Goal: Task Accomplishment & Management: Complete application form

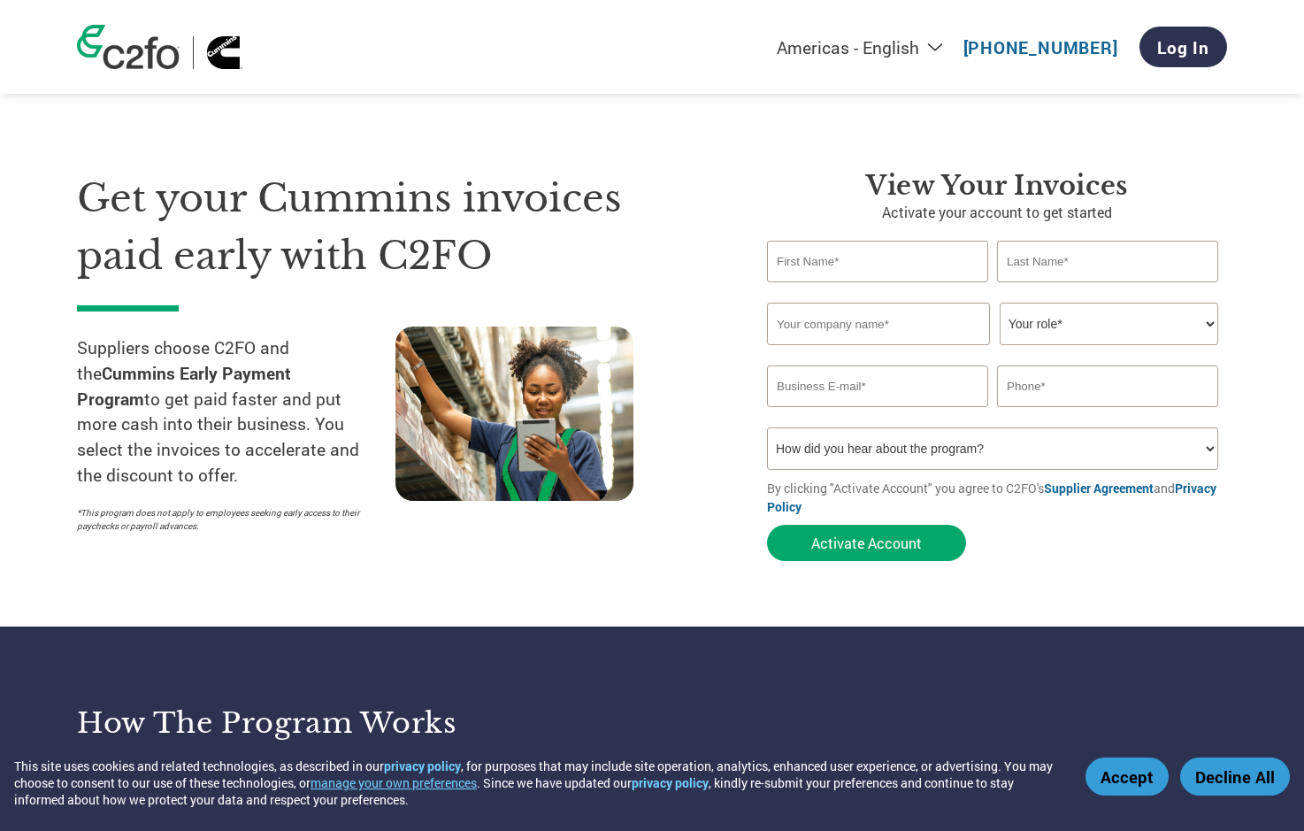
click at [858, 276] on input "text" at bounding box center [877, 262] width 221 height 42
type input "t"
type input "[PERSON_NAME]"
type input "Paramount Industrial"
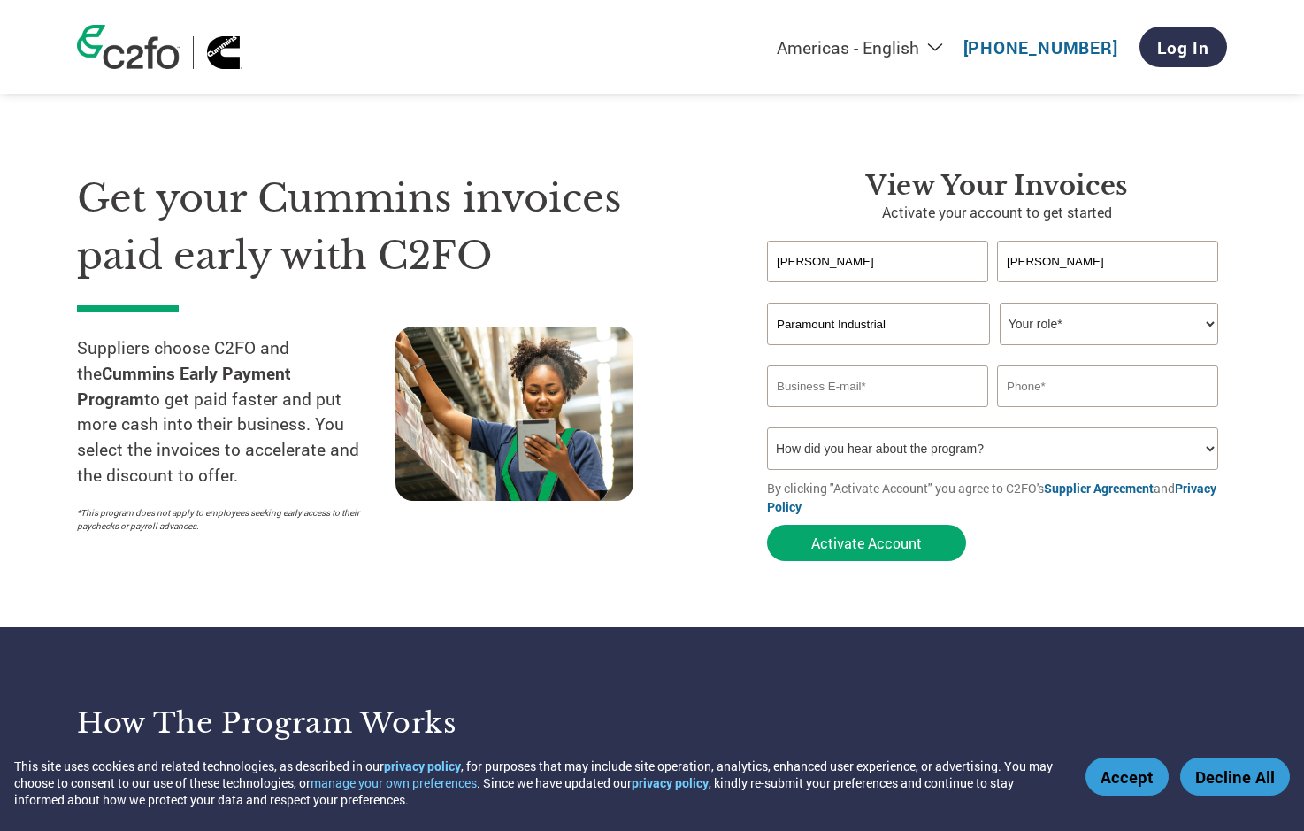
select select "ACCOUNTING"
type input "[EMAIL_ADDRESS][DOMAIN_NAME]"
type input "3175250967"
click at [1211, 453] on select "How did you hear about the program? Received a letter Email Social Media Online…" at bounding box center [992, 448] width 451 height 42
select select "Other"
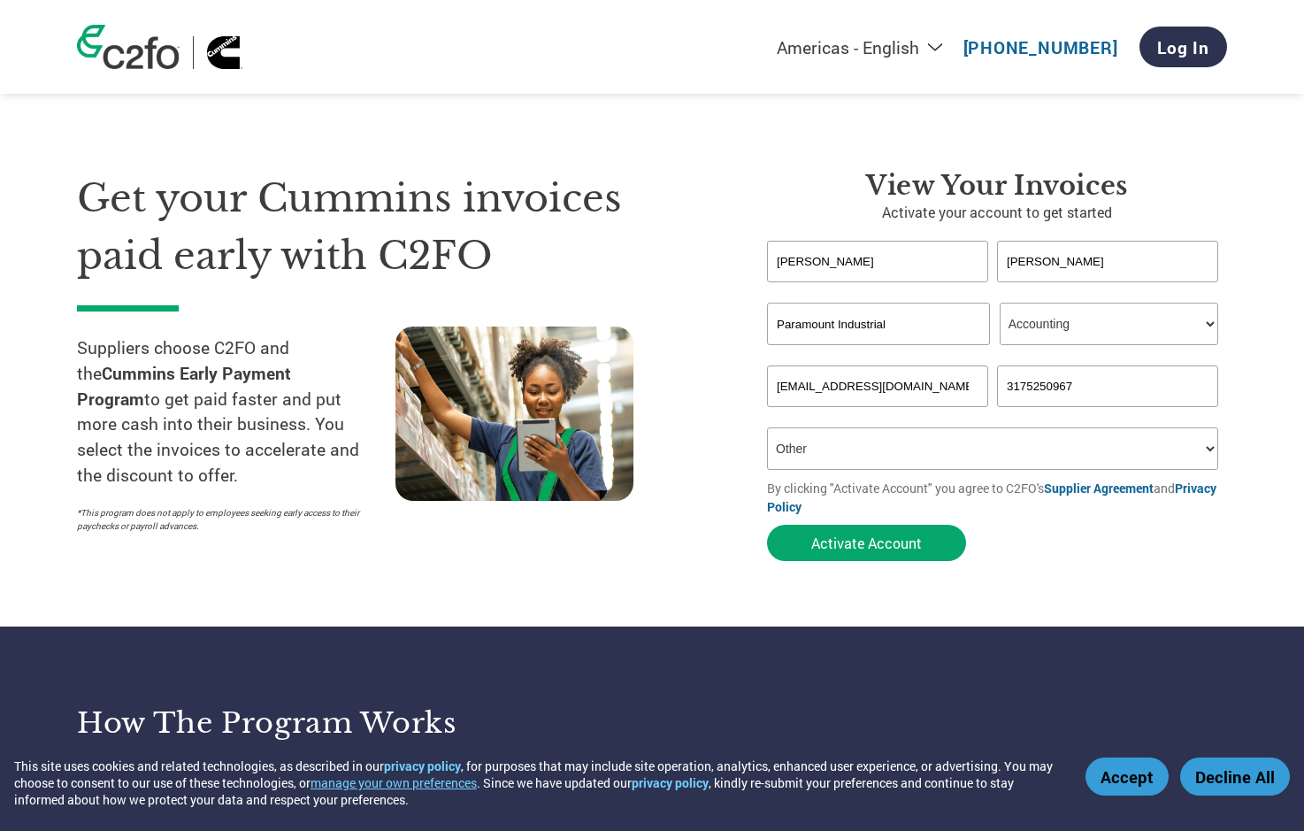
click at [767, 427] on select "How did you hear about the program? Received a letter Email Social Media Online…" at bounding box center [992, 448] width 451 height 42
click at [855, 538] on button "Activate Account" at bounding box center [866, 543] width 199 height 36
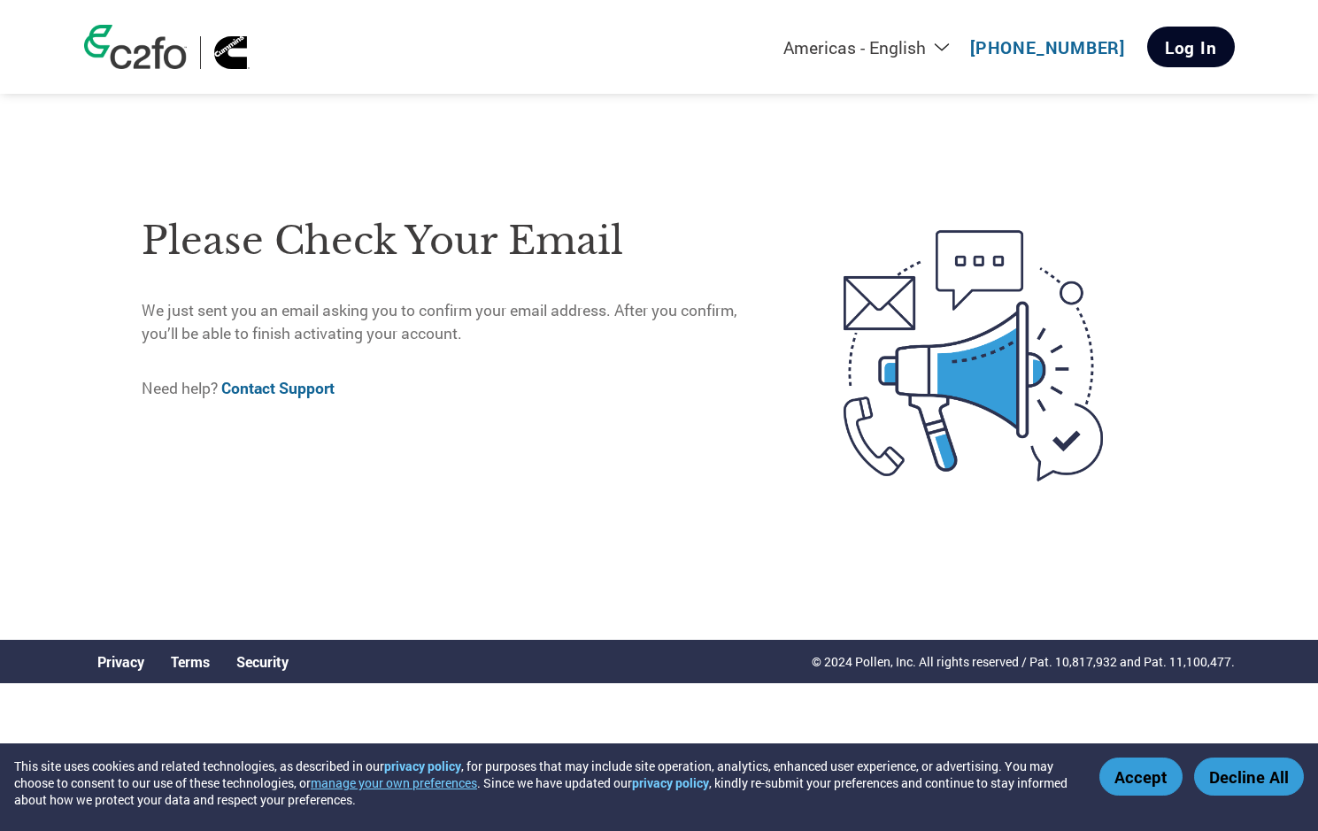
click at [1186, 50] on link "Log In" at bounding box center [1191, 47] width 88 height 41
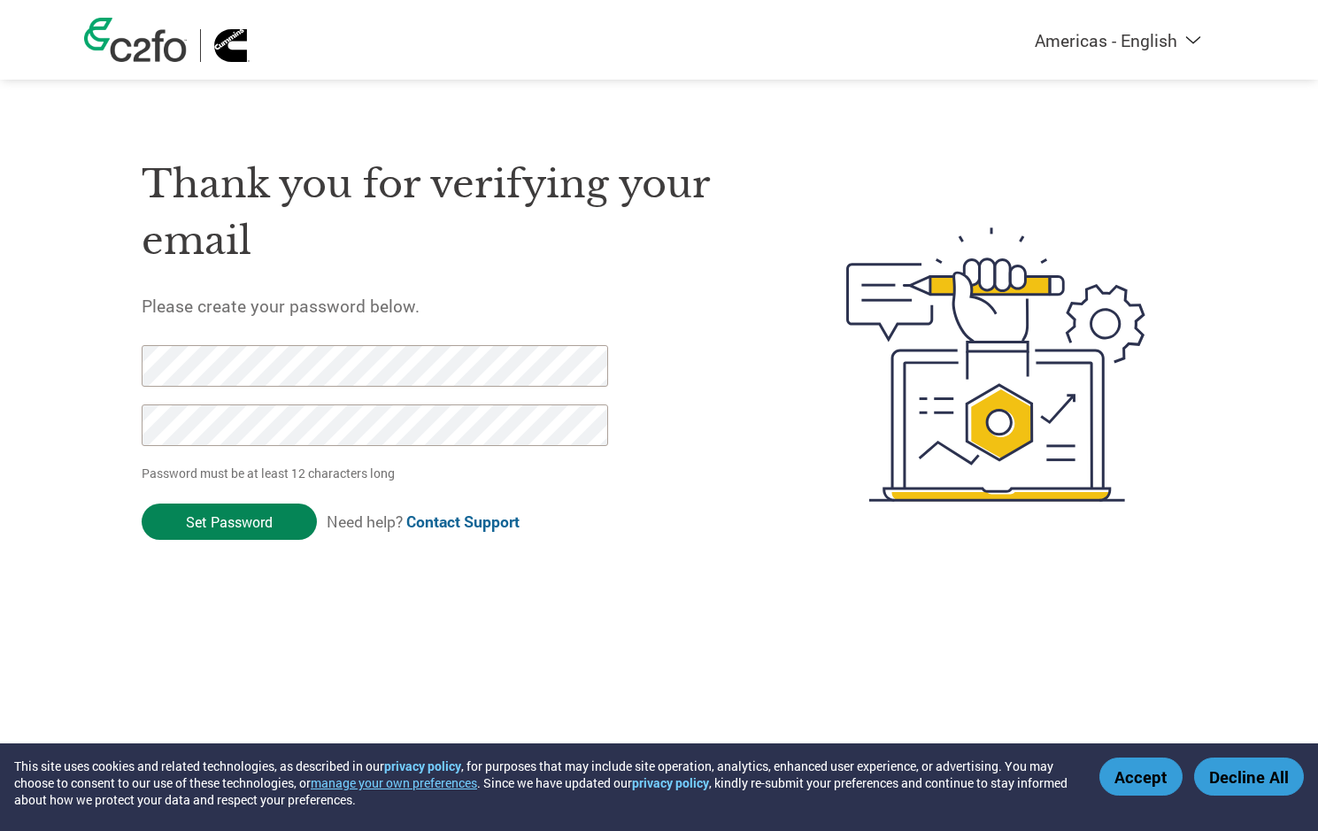
click at [216, 521] on input "Set Password" at bounding box center [229, 521] width 175 height 36
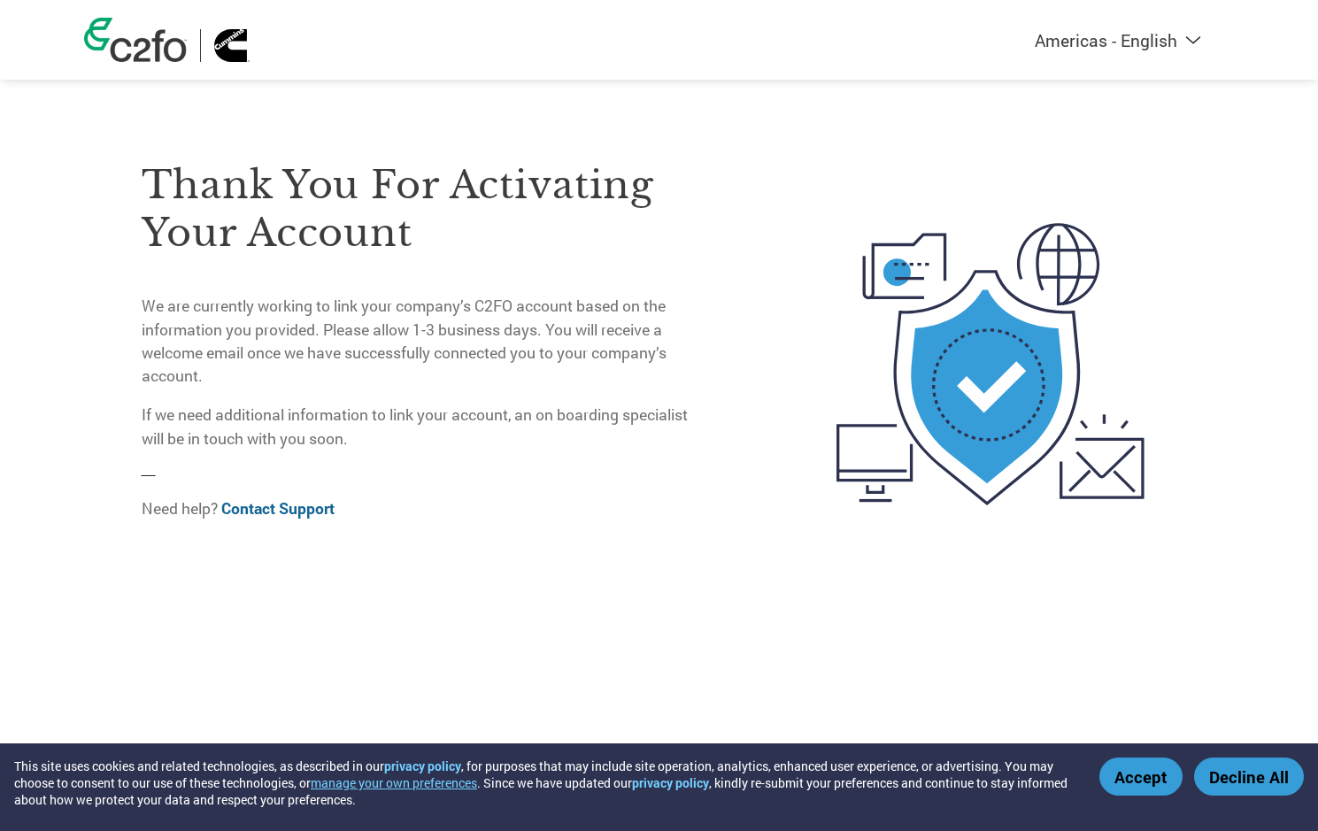
click at [1237, 773] on button "Decline All" at bounding box center [1249, 776] width 110 height 38
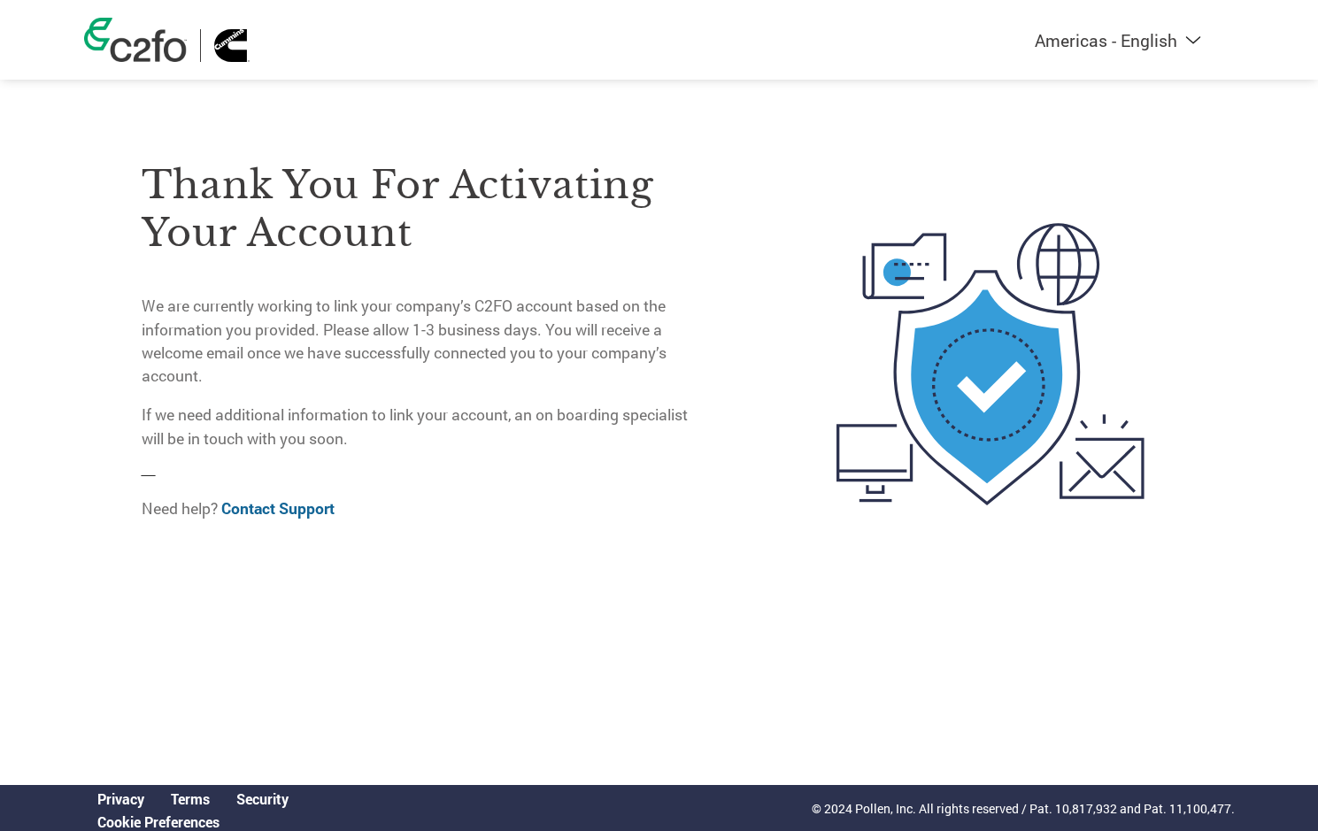
click at [169, 47] on img at bounding box center [135, 40] width 103 height 44
